Goal: Find specific page/section: Find specific page/section

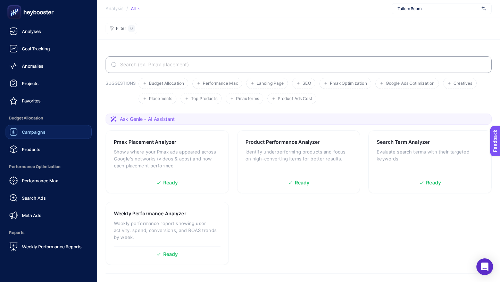
click at [38, 130] on span "Campaigns" at bounding box center [34, 132] width 24 height 6
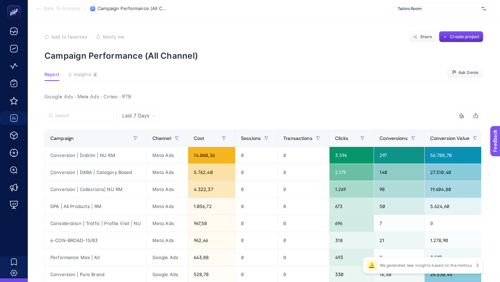
click at [414, 9] on span "Tailors Room" at bounding box center [438, 9] width 81 height 6
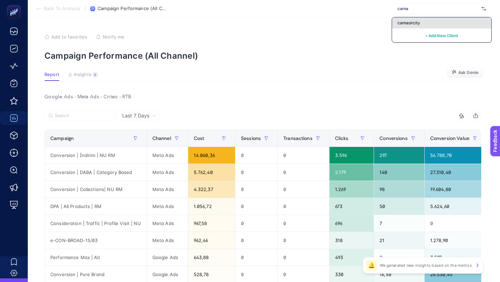
type input "cama"
click at [414, 21] on span "camasircity" at bounding box center [409, 23] width 22 height 6
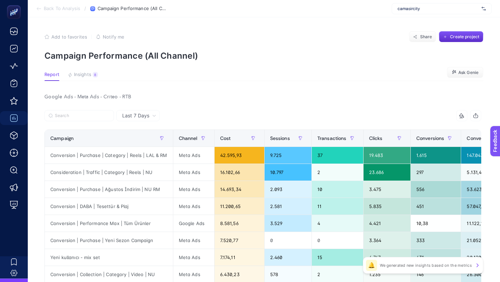
click at [85, 97] on div "Google Ads - Meta Ads - Criteo - RTB" at bounding box center [263, 97] width 448 height 10
click at [82, 73] on span "Insights" at bounding box center [82, 75] width 17 height 6
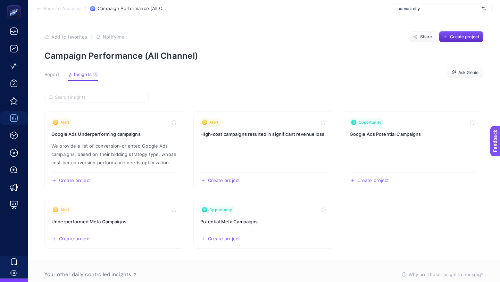
click at [57, 73] on span "Report" at bounding box center [51, 75] width 15 height 6
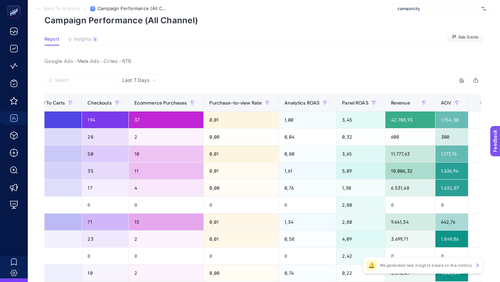
scroll to position [0, 599]
